Goal: Find specific page/section: Find specific page/section

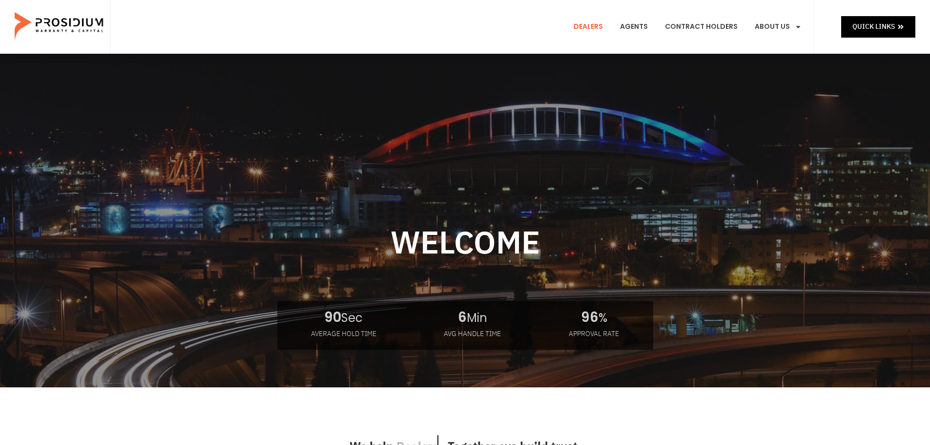
click at [588, 27] on link "Dealers" at bounding box center [588, 27] width 44 height 36
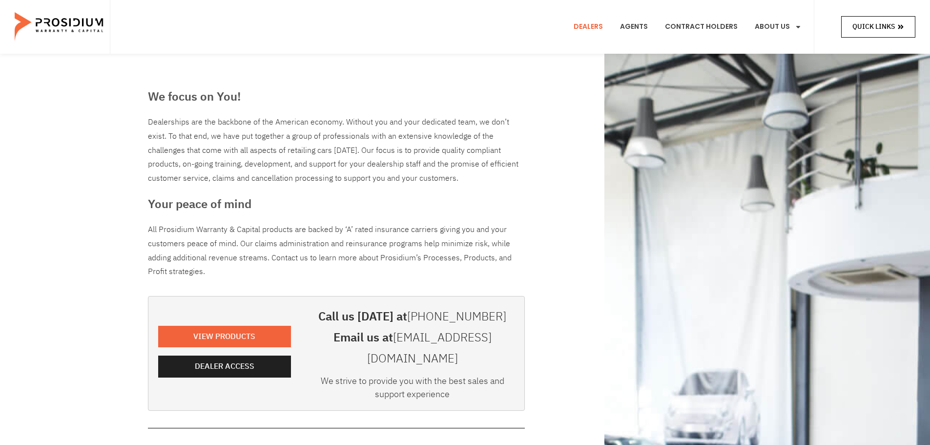
click at [868, 28] on span "Quick Links" at bounding box center [874, 27] width 42 height 12
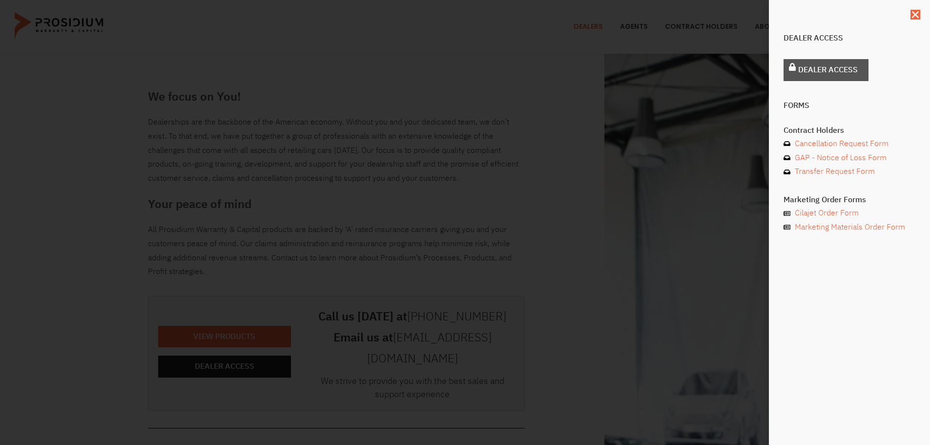
click at [811, 68] on span "Dealer Access" at bounding box center [828, 70] width 60 height 14
click at [814, 72] on span "Dealer Access" at bounding box center [828, 70] width 60 height 14
